Goal: Find specific page/section: Find specific page/section

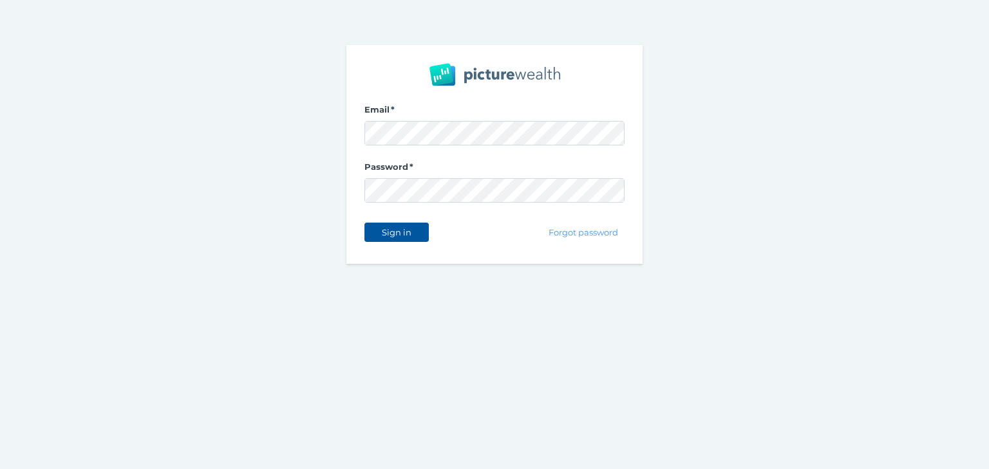
click at [391, 230] on span "Sign in" at bounding box center [396, 232] width 41 height 10
select select "25"
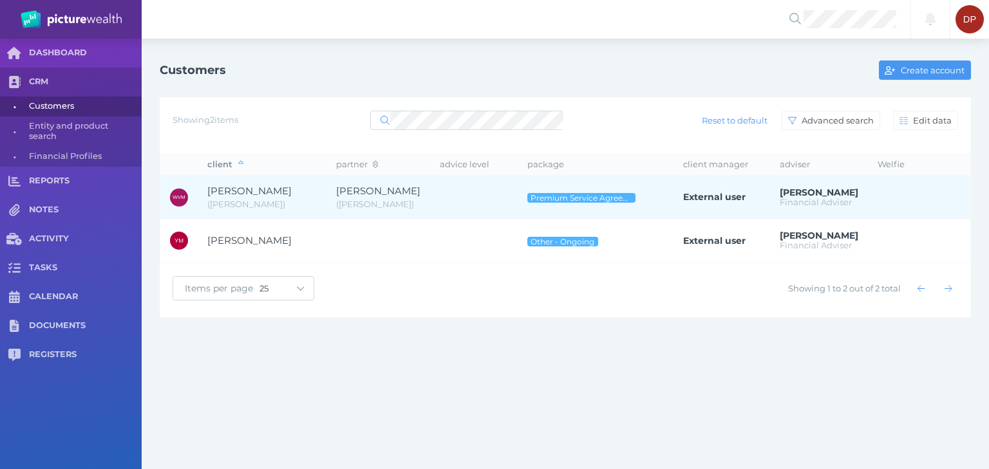
click at [270, 191] on span "[PERSON_NAME]" at bounding box center [249, 191] width 84 height 12
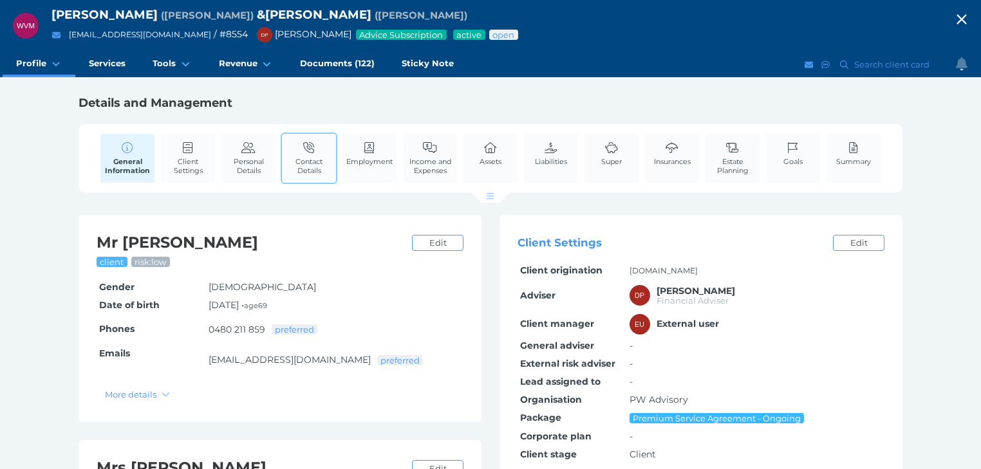
drag, startPoint x: 245, startPoint y: 162, endPoint x: 292, endPoint y: 169, distance: 47.4
click at [245, 162] on span "Personal Details" at bounding box center [249, 166] width 48 height 18
